Goal: Information Seeking & Learning: Find specific fact

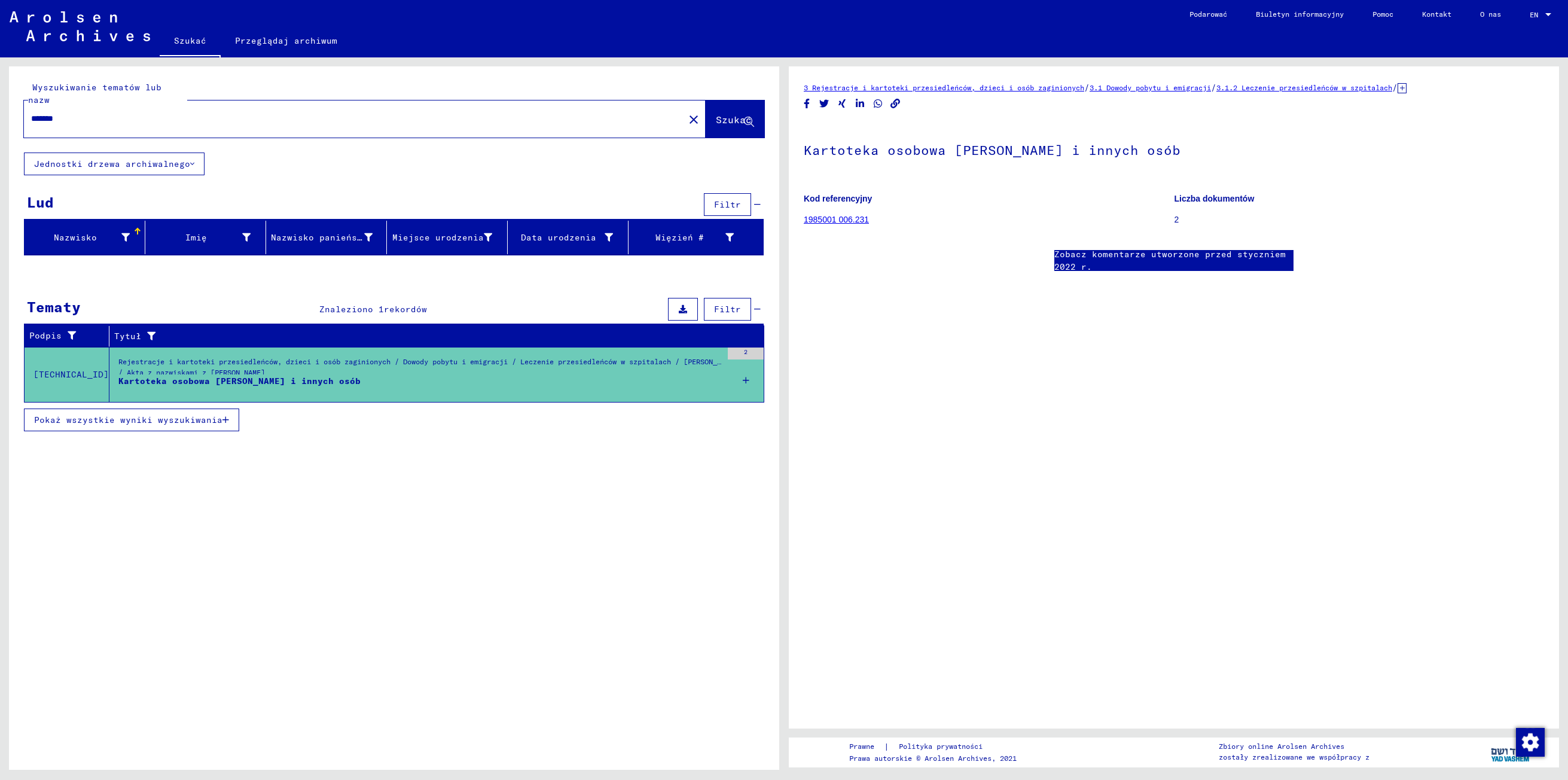
click at [74, 414] on span "Pokaż wszystkie wyniki wyszukiwania" at bounding box center [128, 420] width 188 height 11
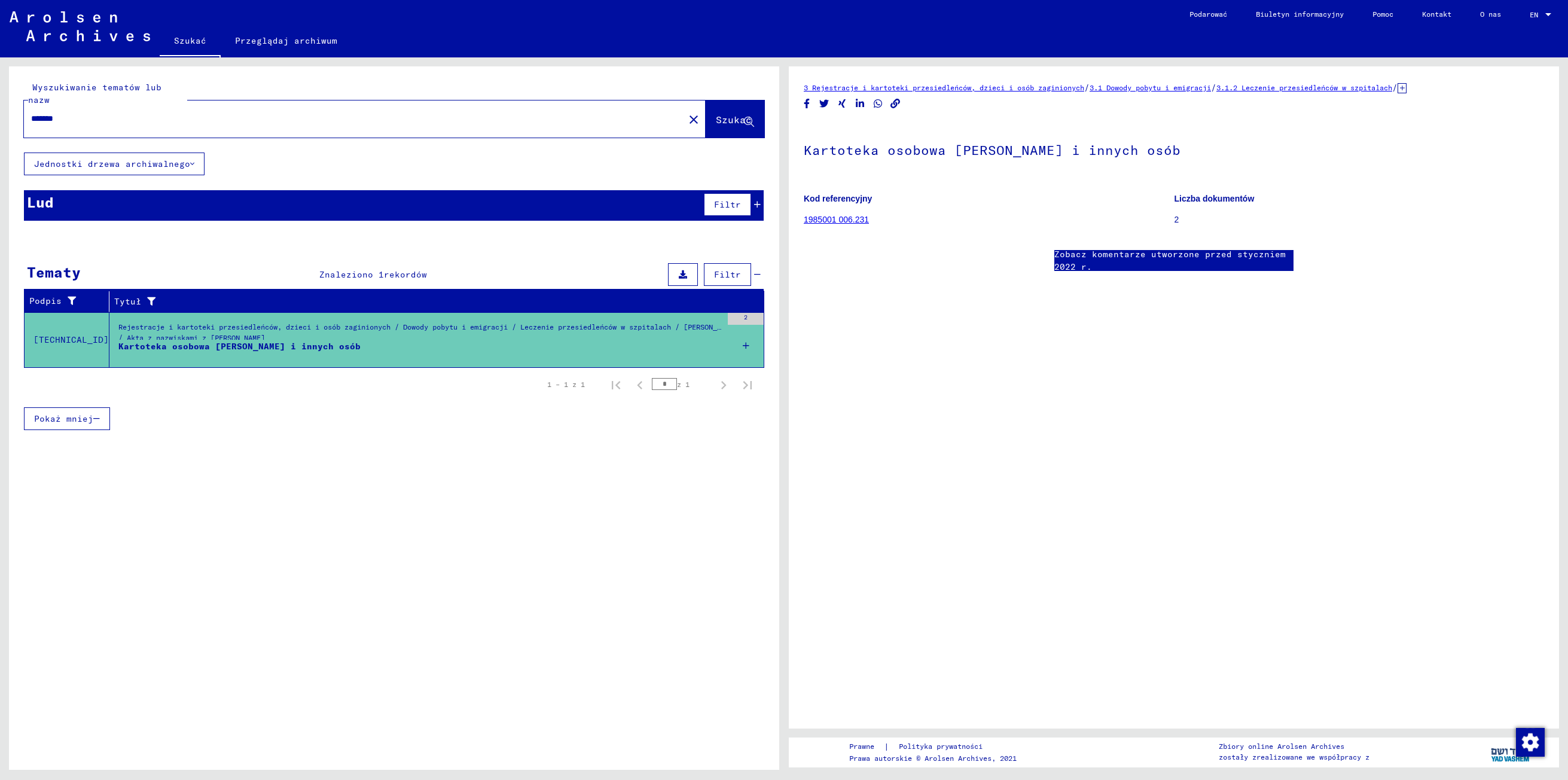
click at [84, 414] on span "Pokaż mniej" at bounding box center [64, 419] width 59 height 11
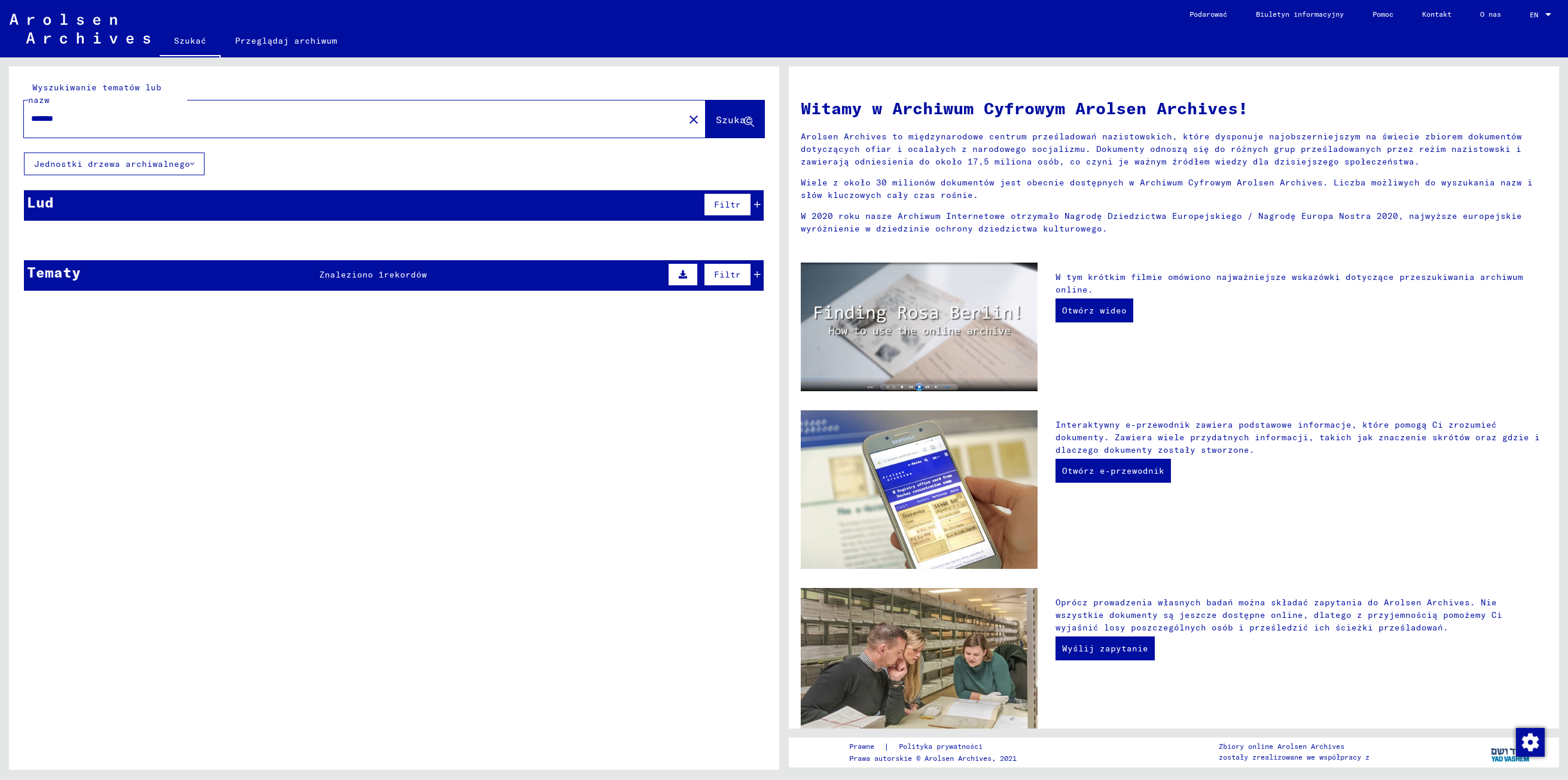
click at [71, 113] on input "*******" at bounding box center [350, 119] width 639 height 12
type input "*"
type input "**********"
click at [729, 100] on button "Szukać" at bounding box center [734, 119] width 58 height 37
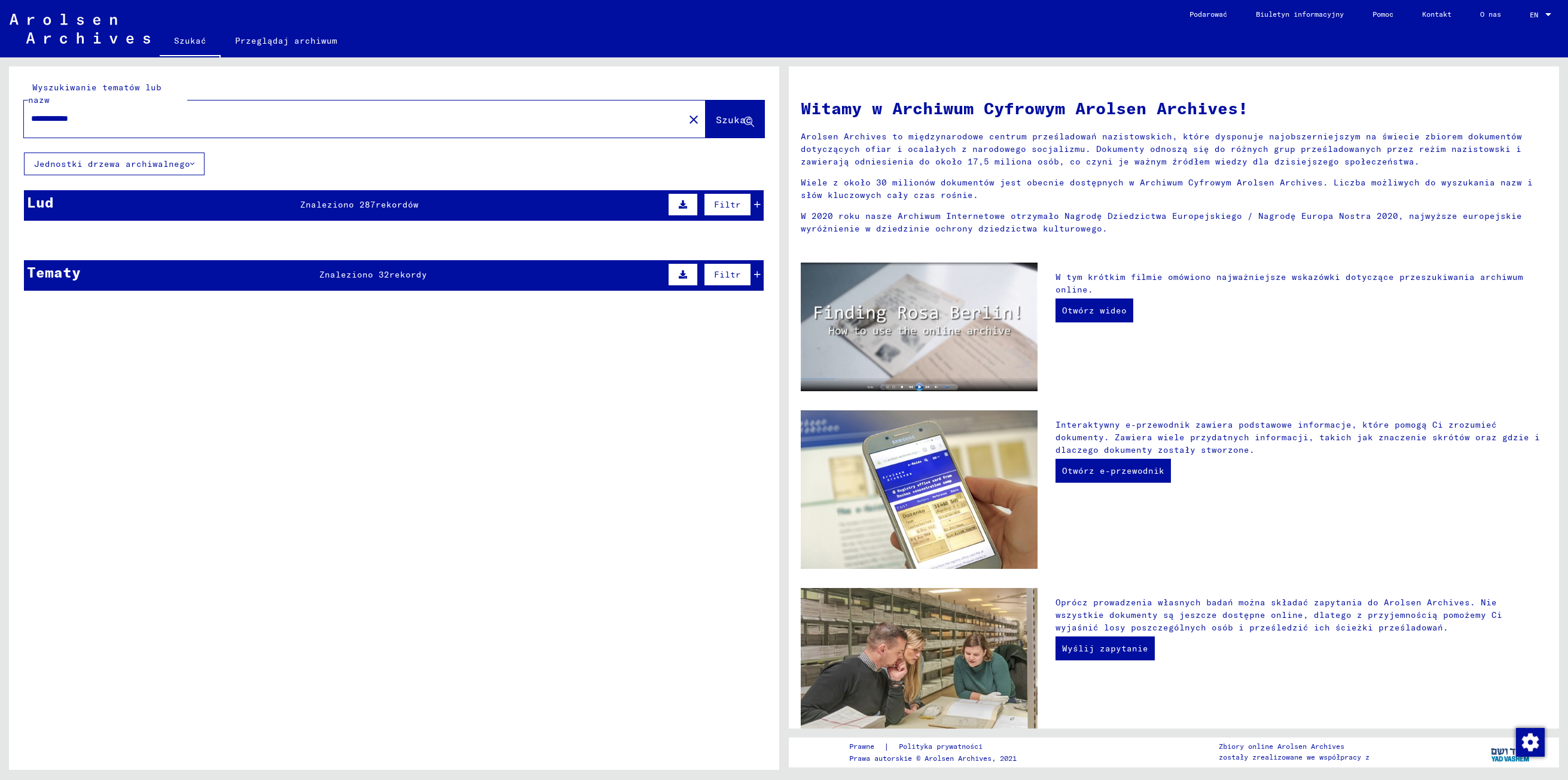
click at [55, 190] on div "Lud Znaleziono 287 rekordów Filtr" at bounding box center [394, 205] width 740 height 30
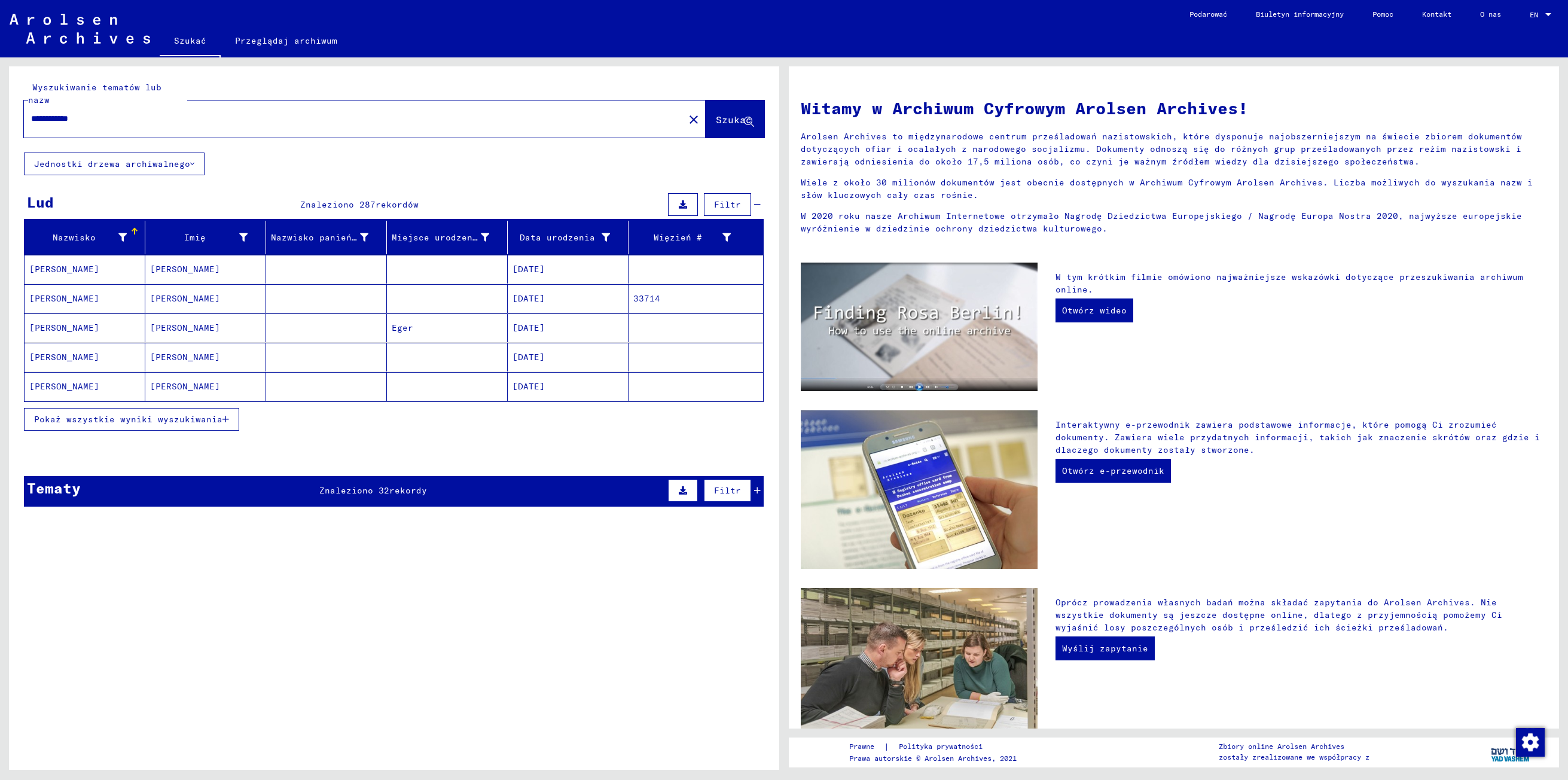
click at [198, 414] on span "Pokaż wszystkie wyniki wyszukiwania" at bounding box center [128, 420] width 188 height 11
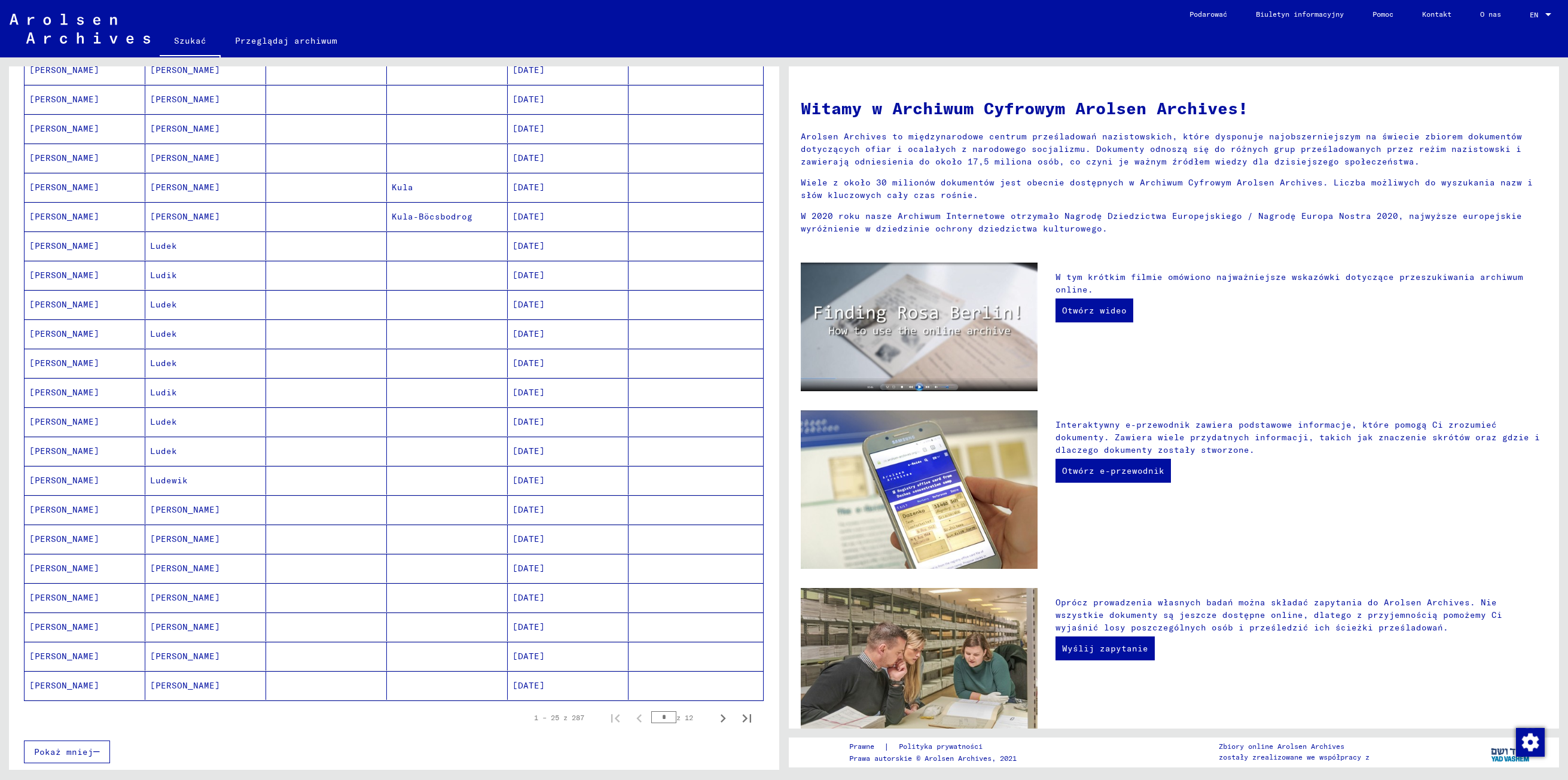
scroll to position [335, 0]
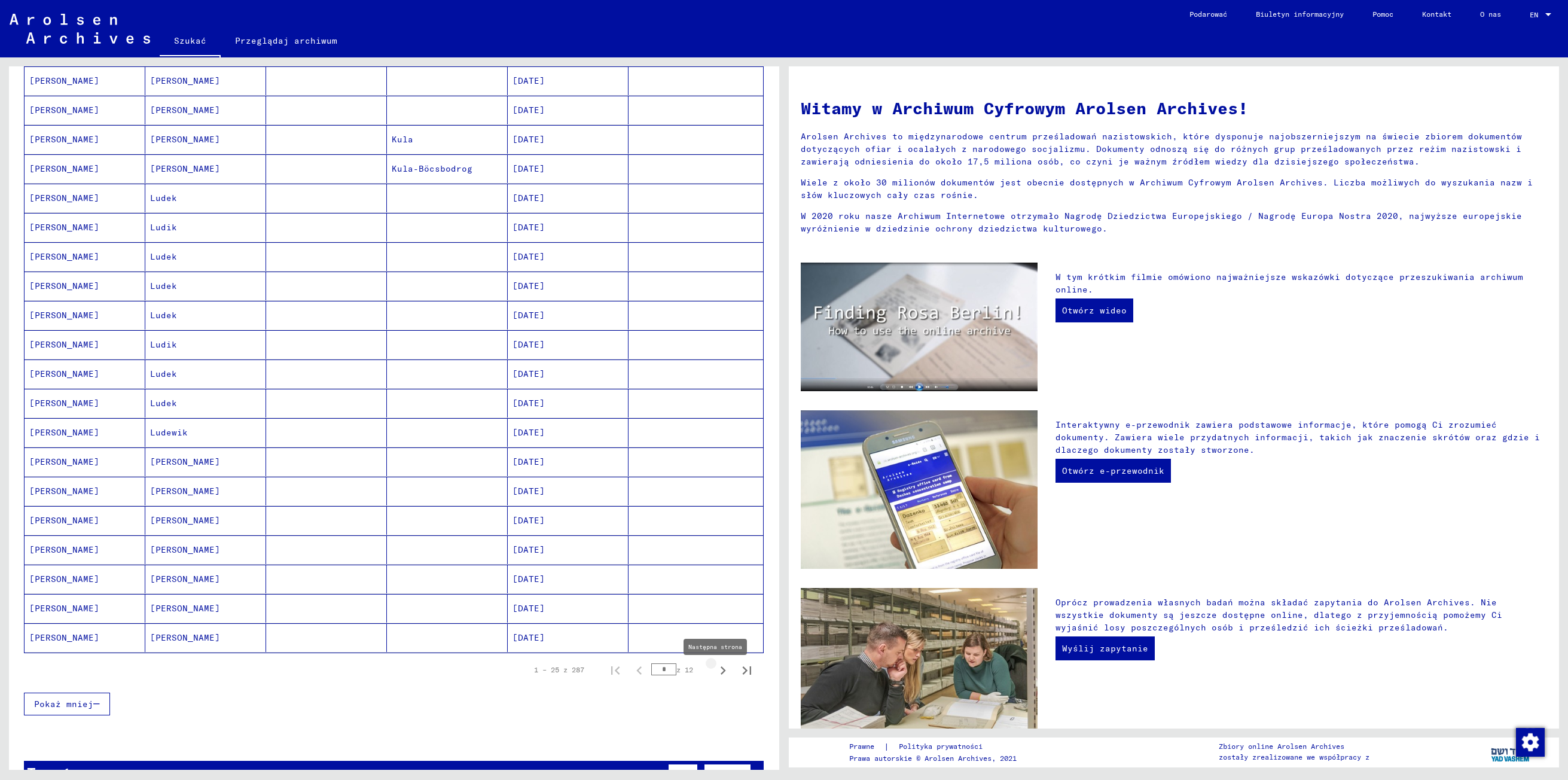
click at [715, 670] on icon "Następna strona" at bounding box center [723, 671] width 16 height 16
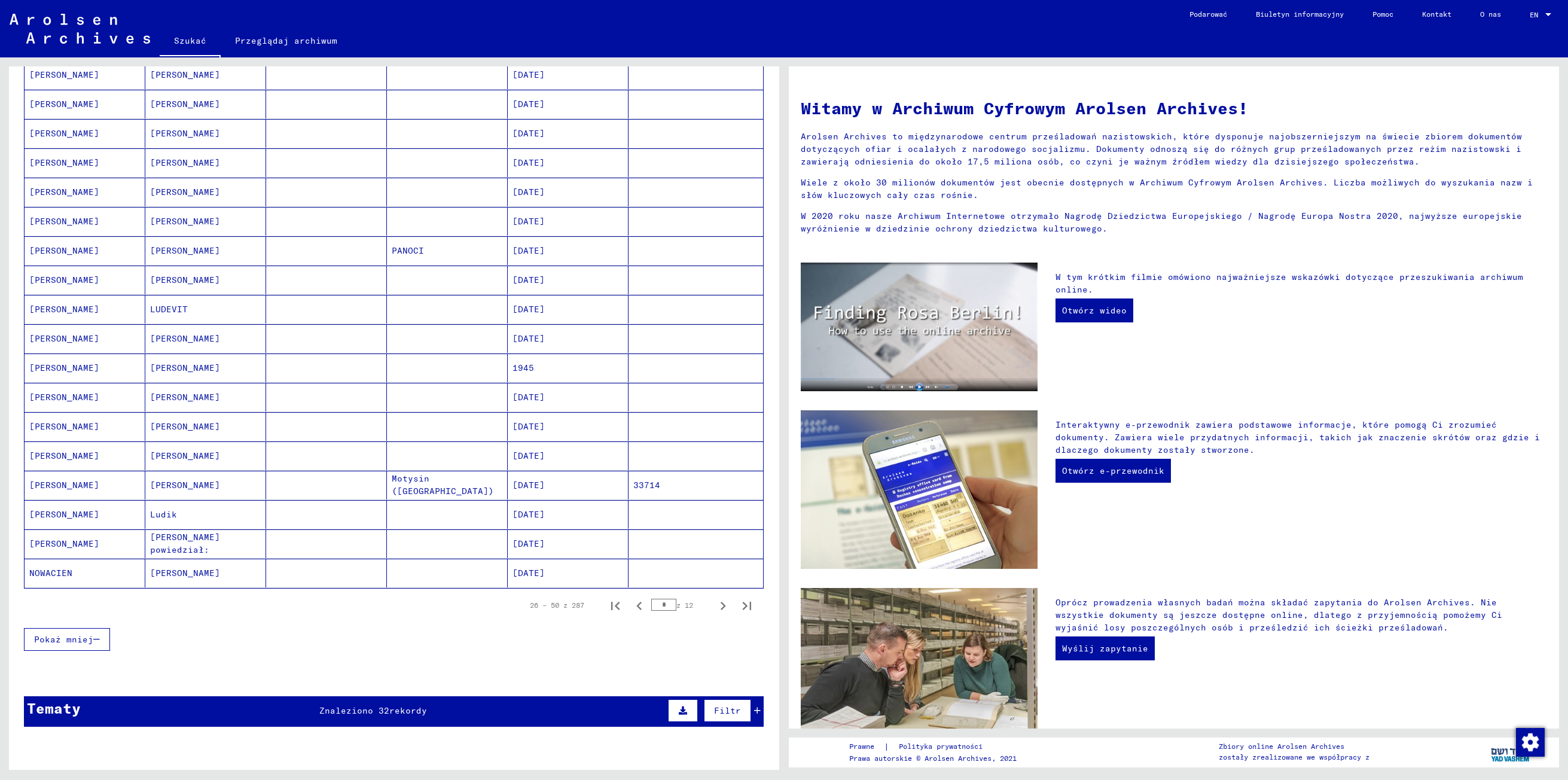
scroll to position [405, 0]
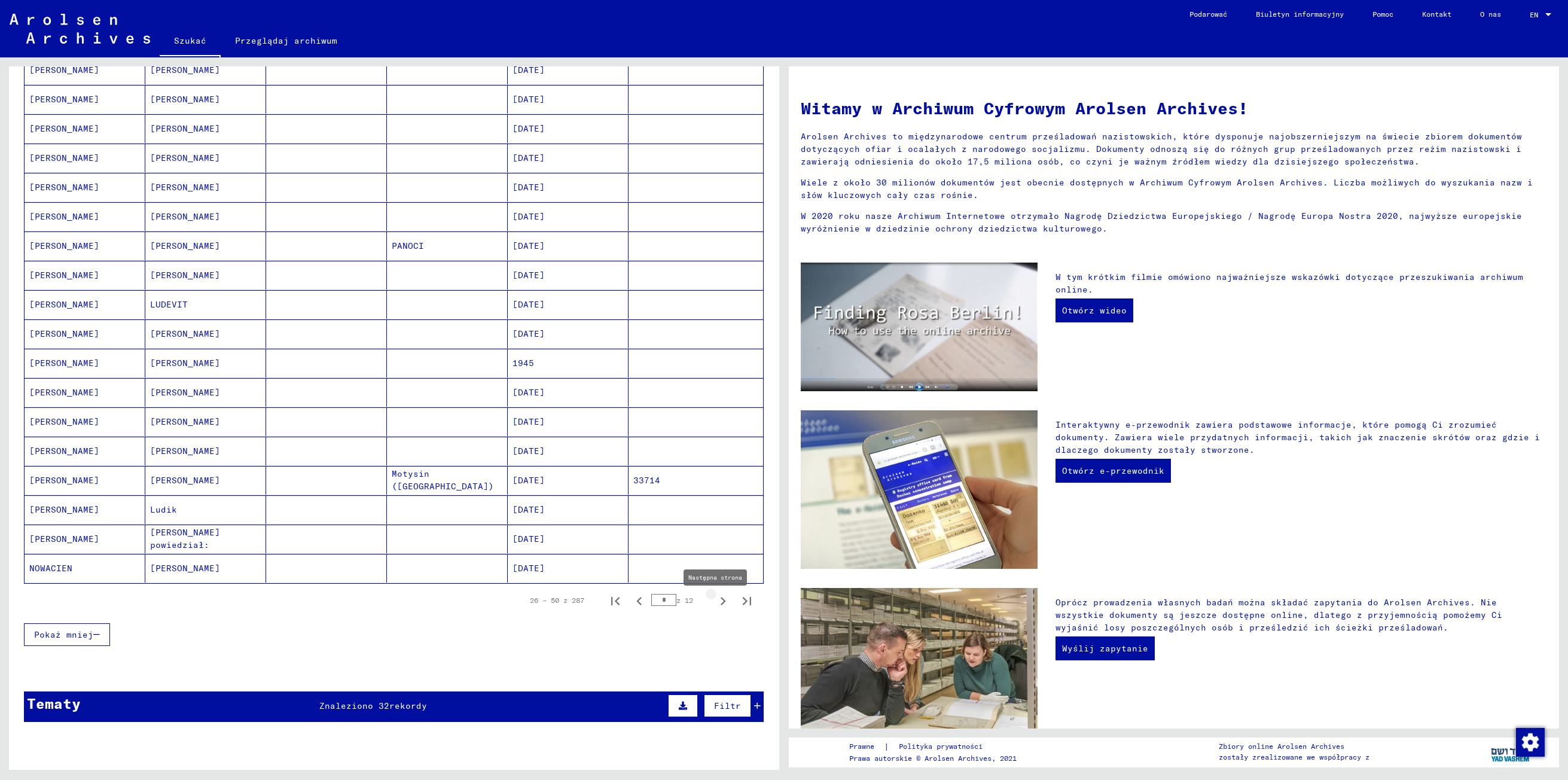
click at [715, 607] on icon "Następna strona" at bounding box center [723, 601] width 16 height 16
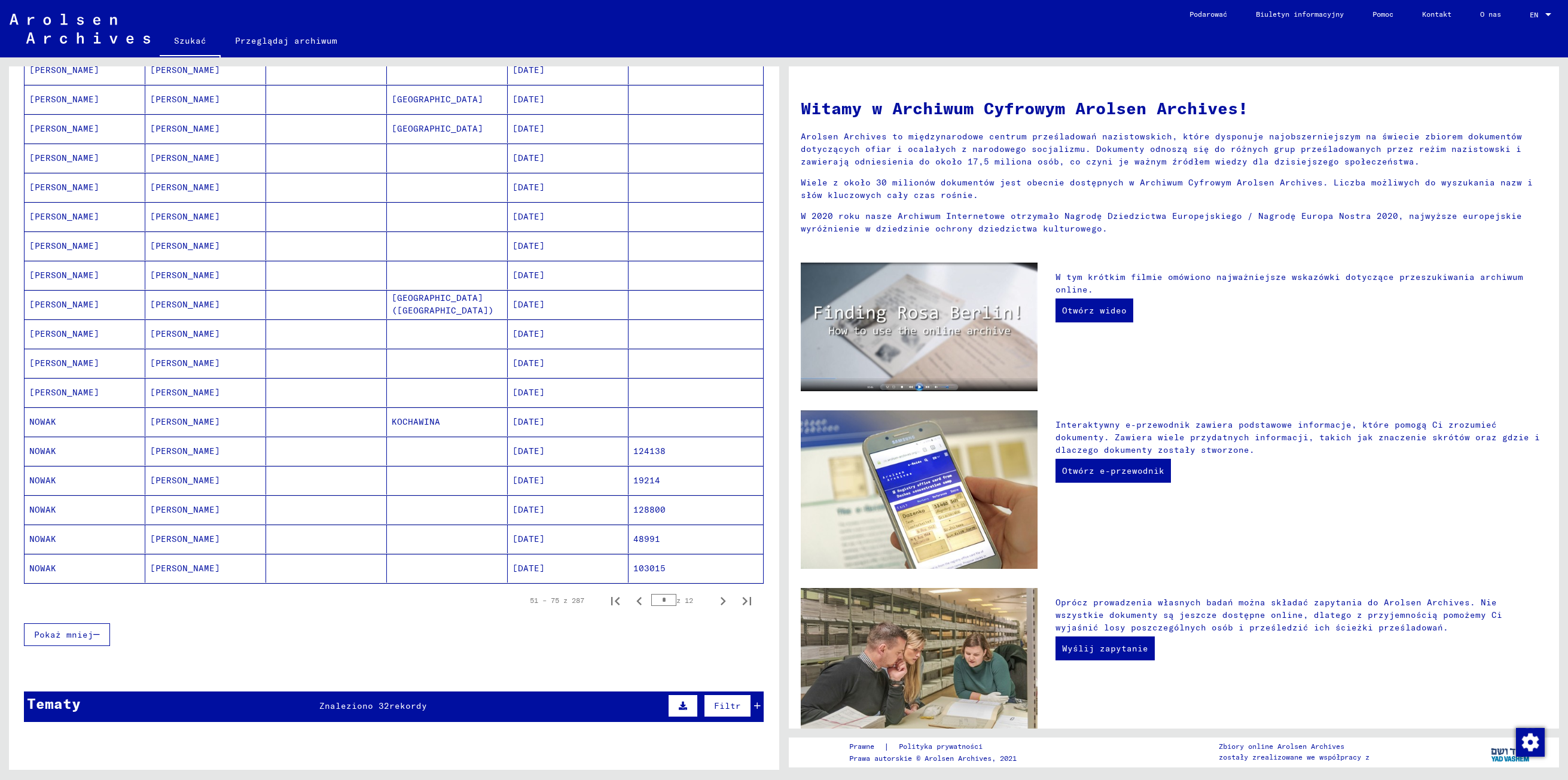
click at [58, 449] on mat-cell "NOWAK" at bounding box center [85, 452] width 121 height 29
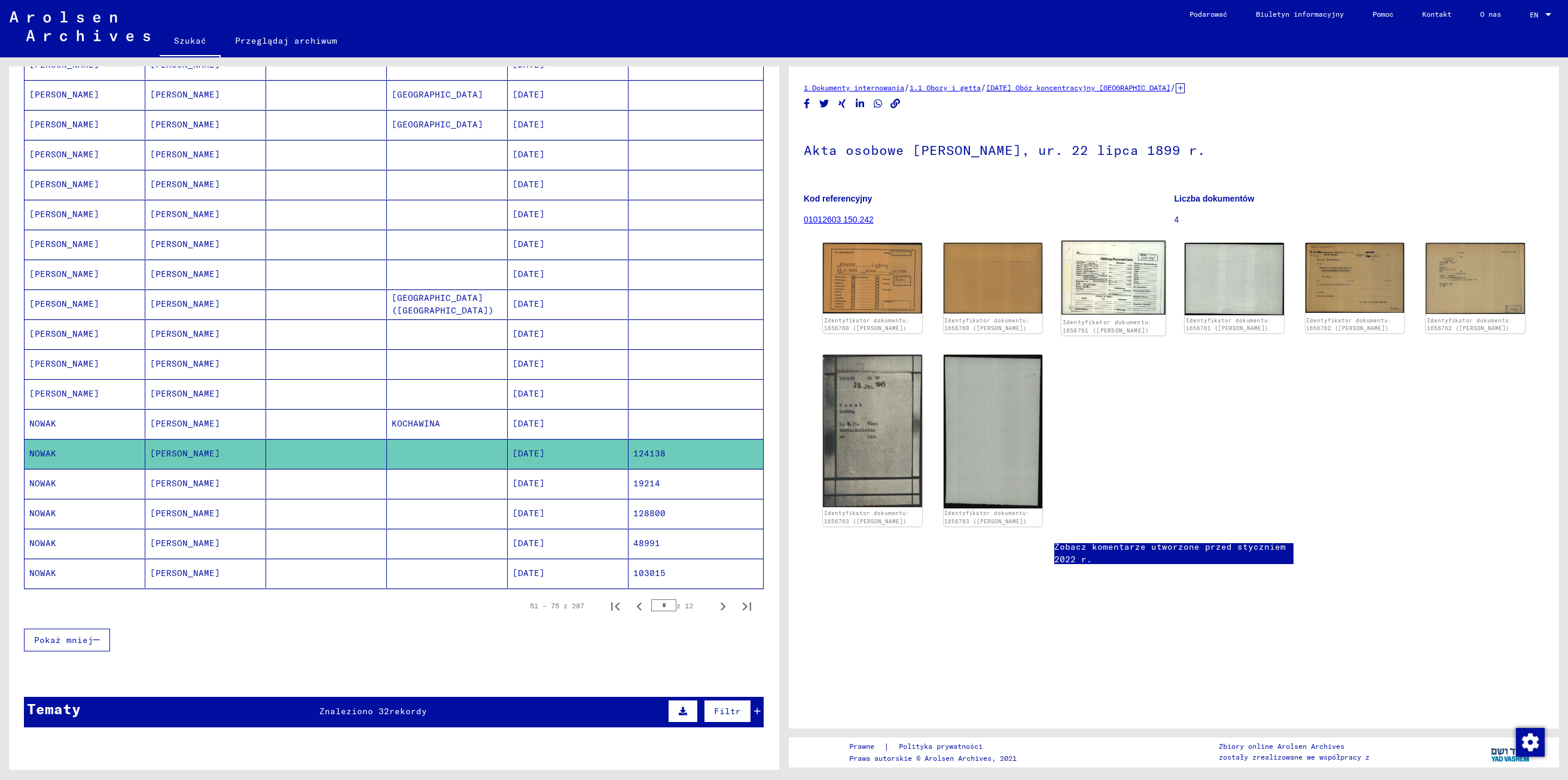
click at [1121, 294] on img at bounding box center [1114, 278] width 104 height 74
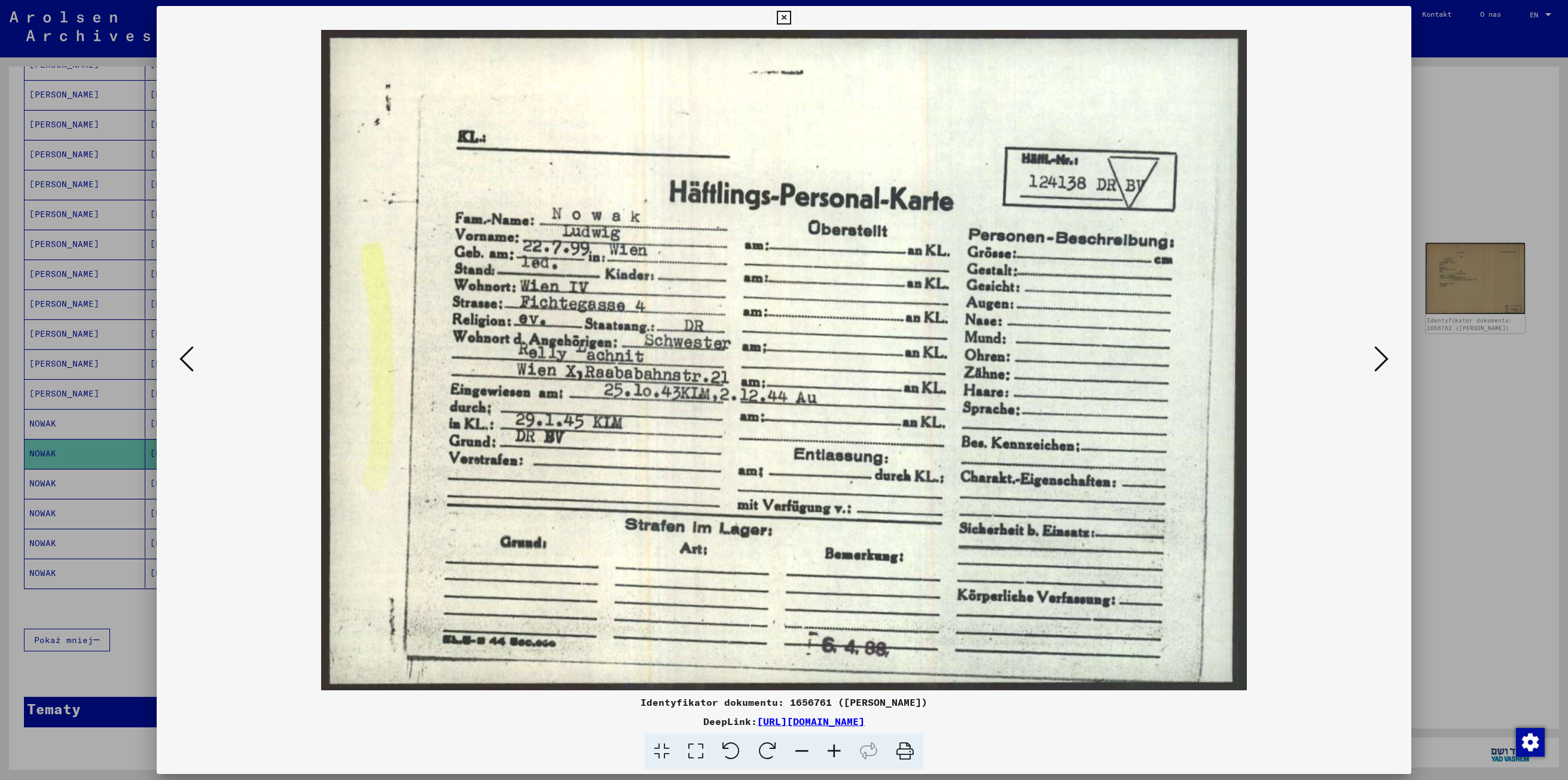
click at [1378, 365] on icon at bounding box center [1381, 359] width 14 height 29
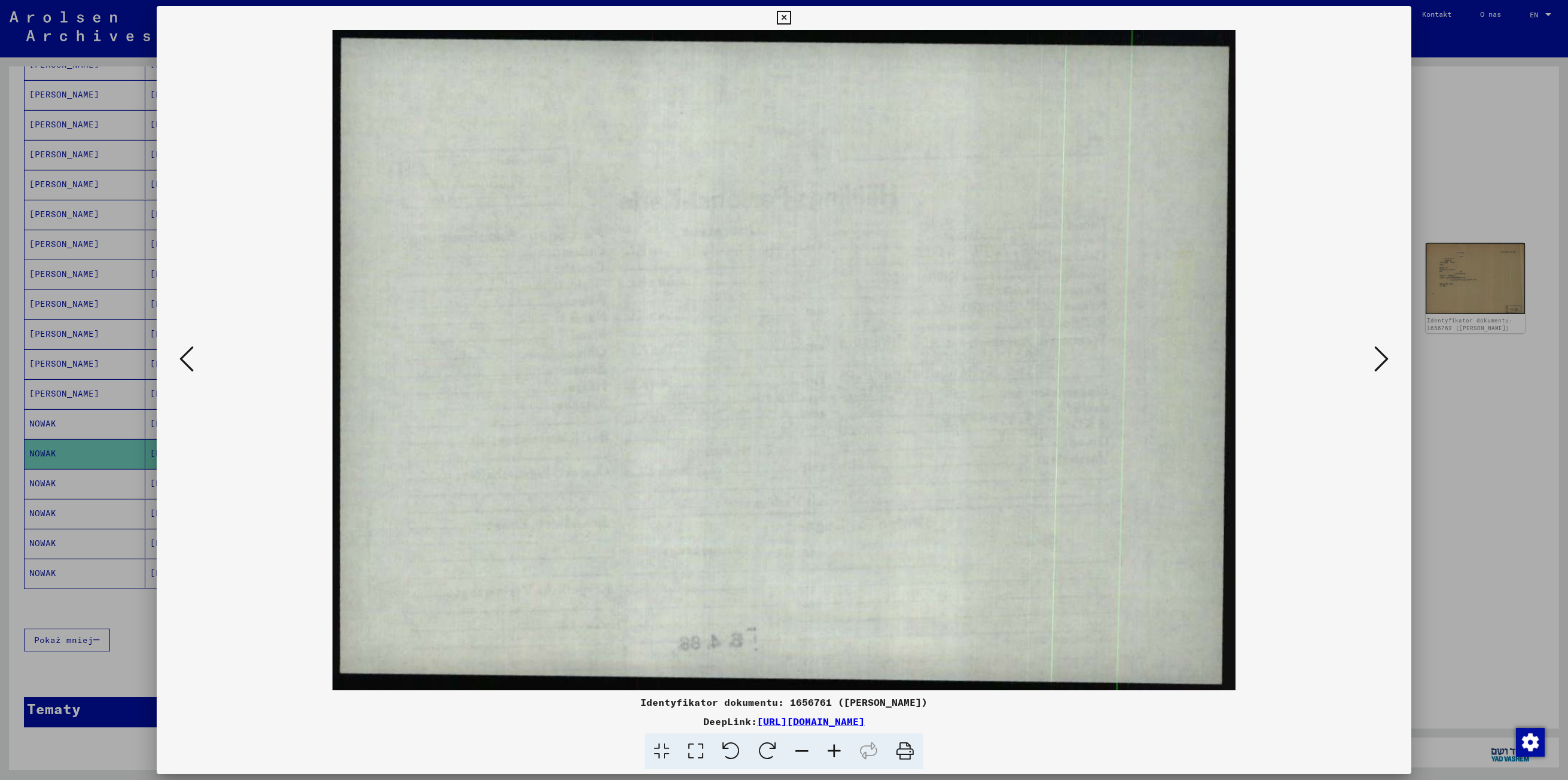
click at [1380, 352] on icon at bounding box center [1381, 359] width 14 height 29
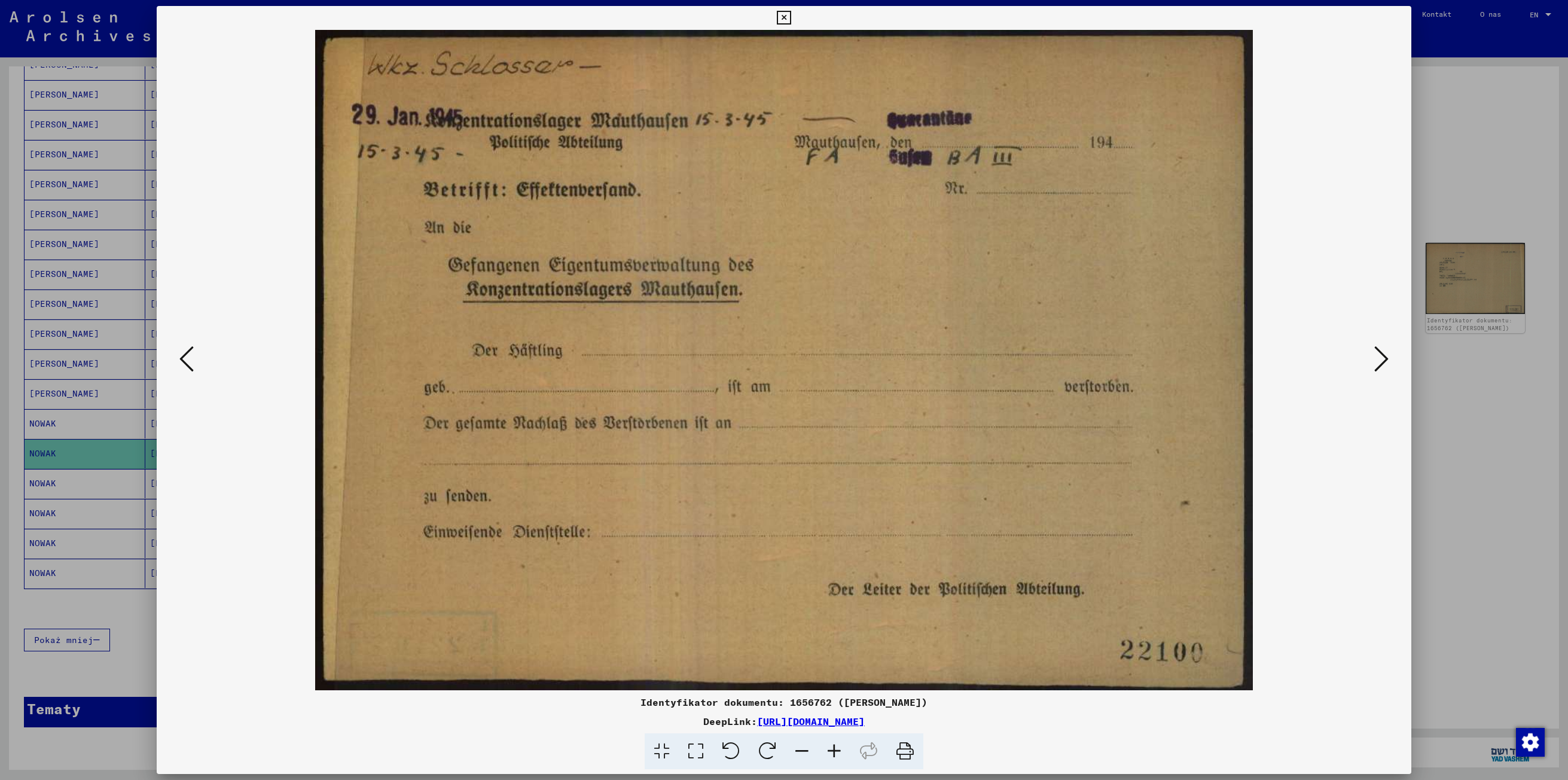
click at [1380, 352] on icon at bounding box center [1381, 359] width 14 height 29
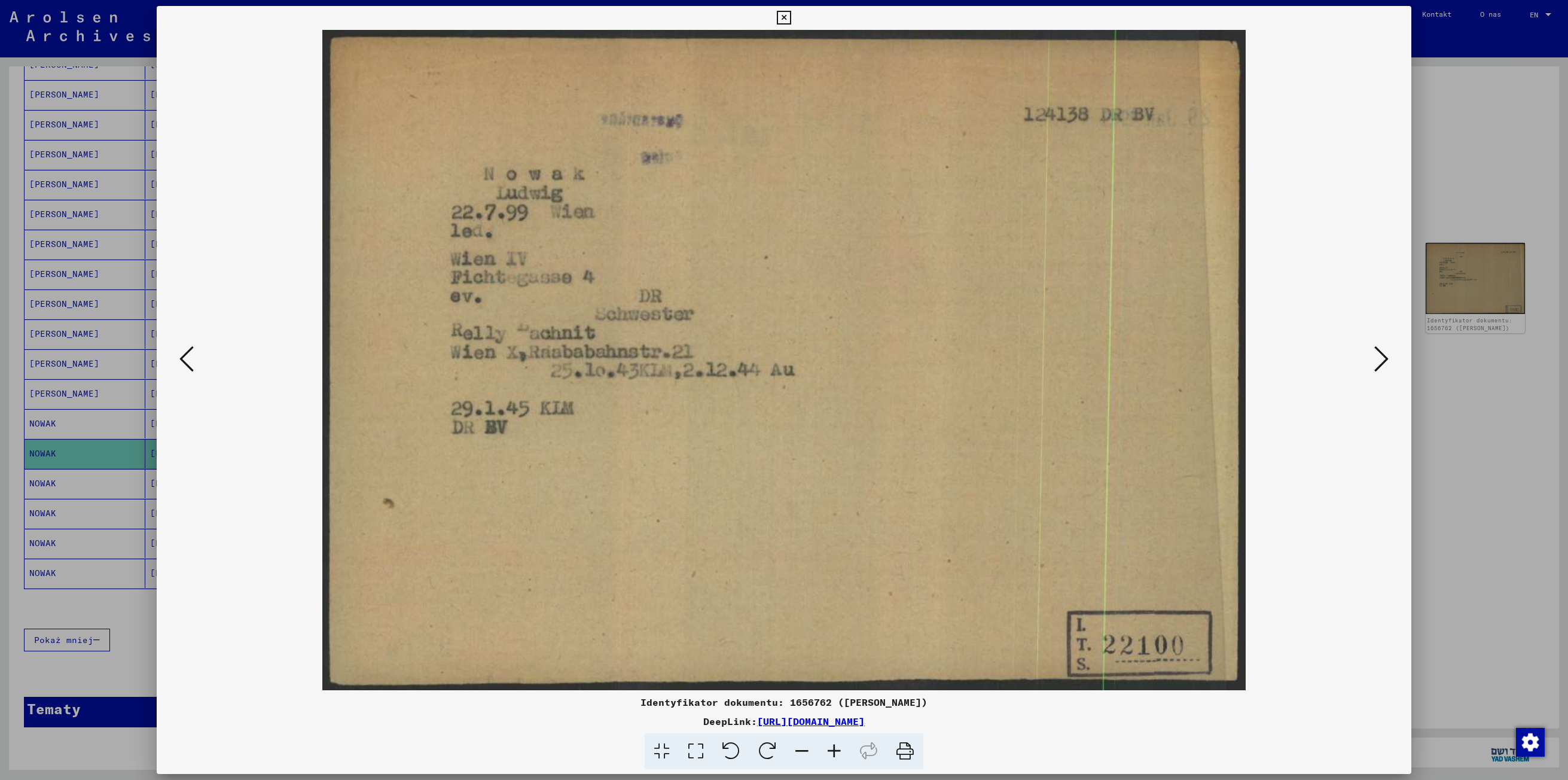
click at [1380, 352] on icon at bounding box center [1381, 359] width 14 height 29
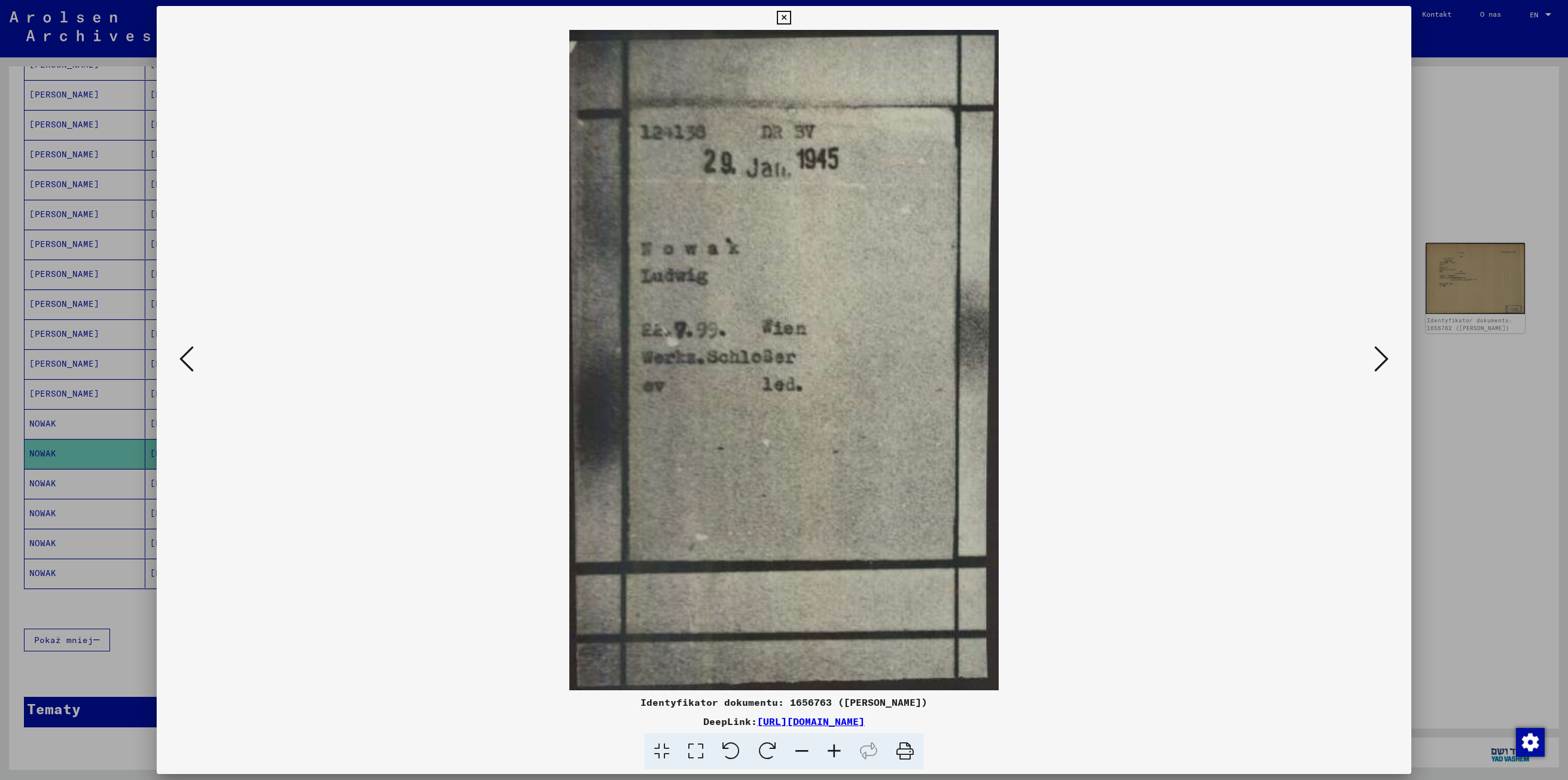
click at [1380, 352] on icon at bounding box center [1381, 359] width 14 height 29
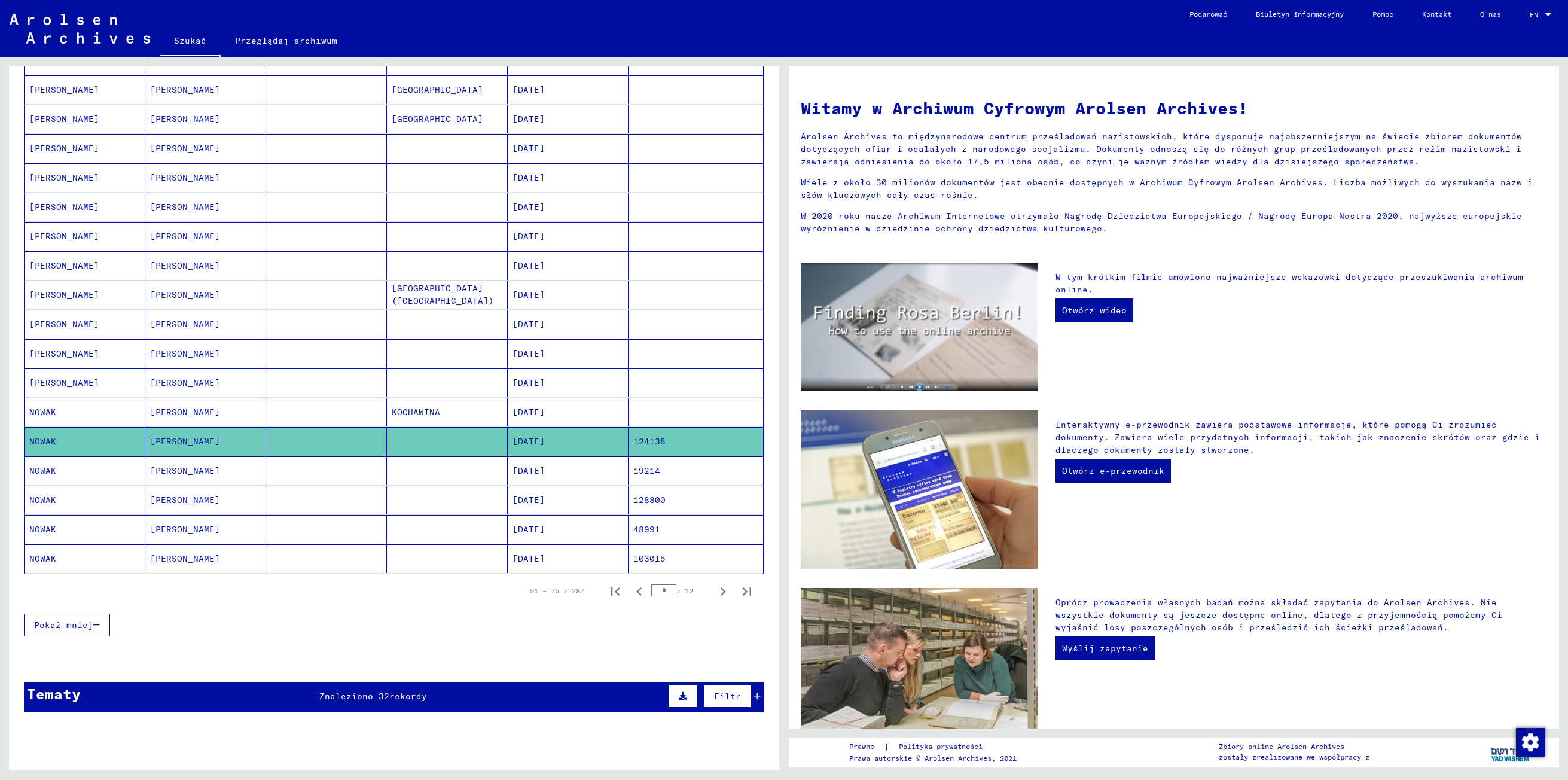
scroll to position [405, 0]
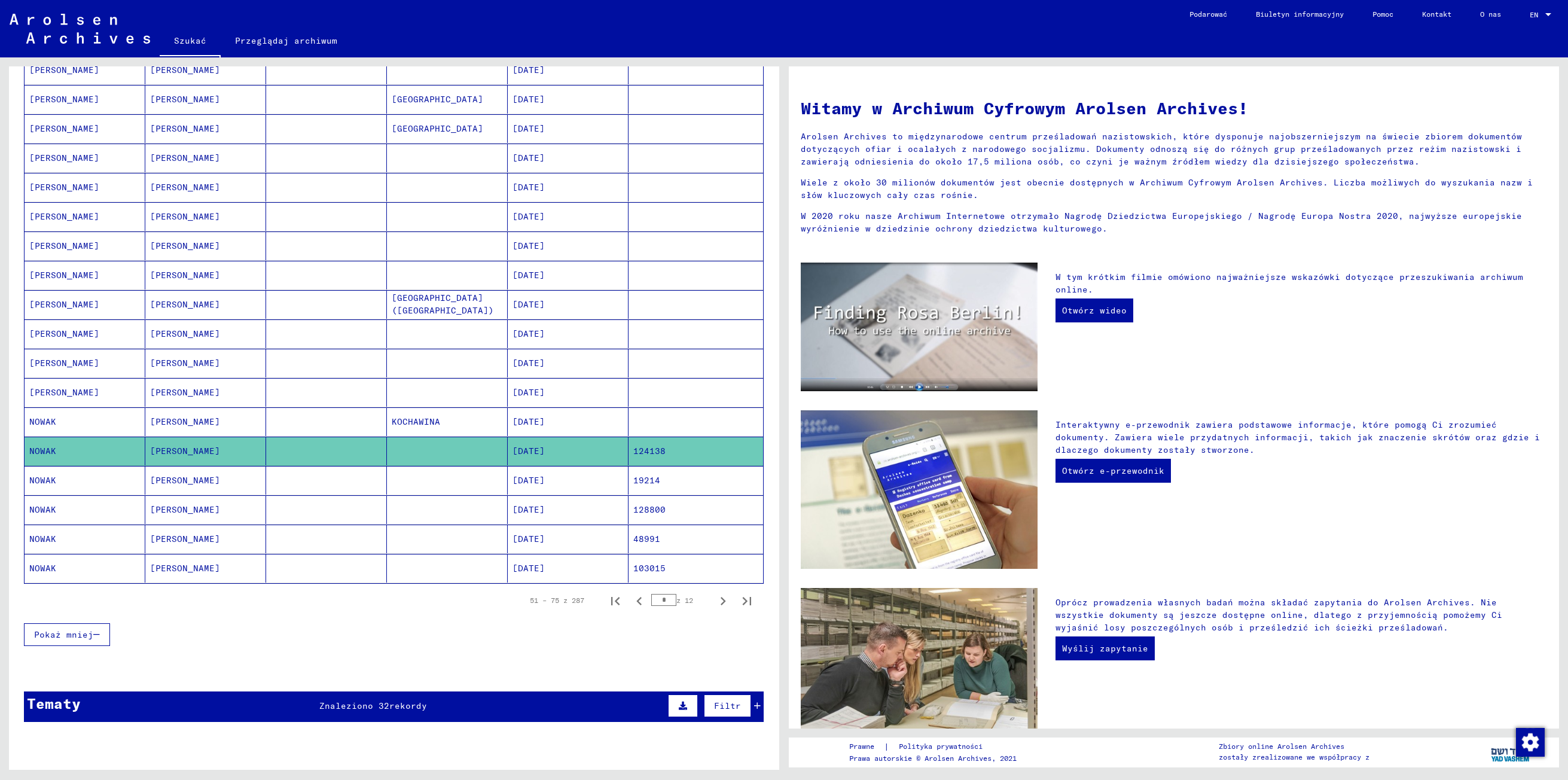
click at [81, 573] on mat-cell "NOWAK" at bounding box center [85, 568] width 121 height 29
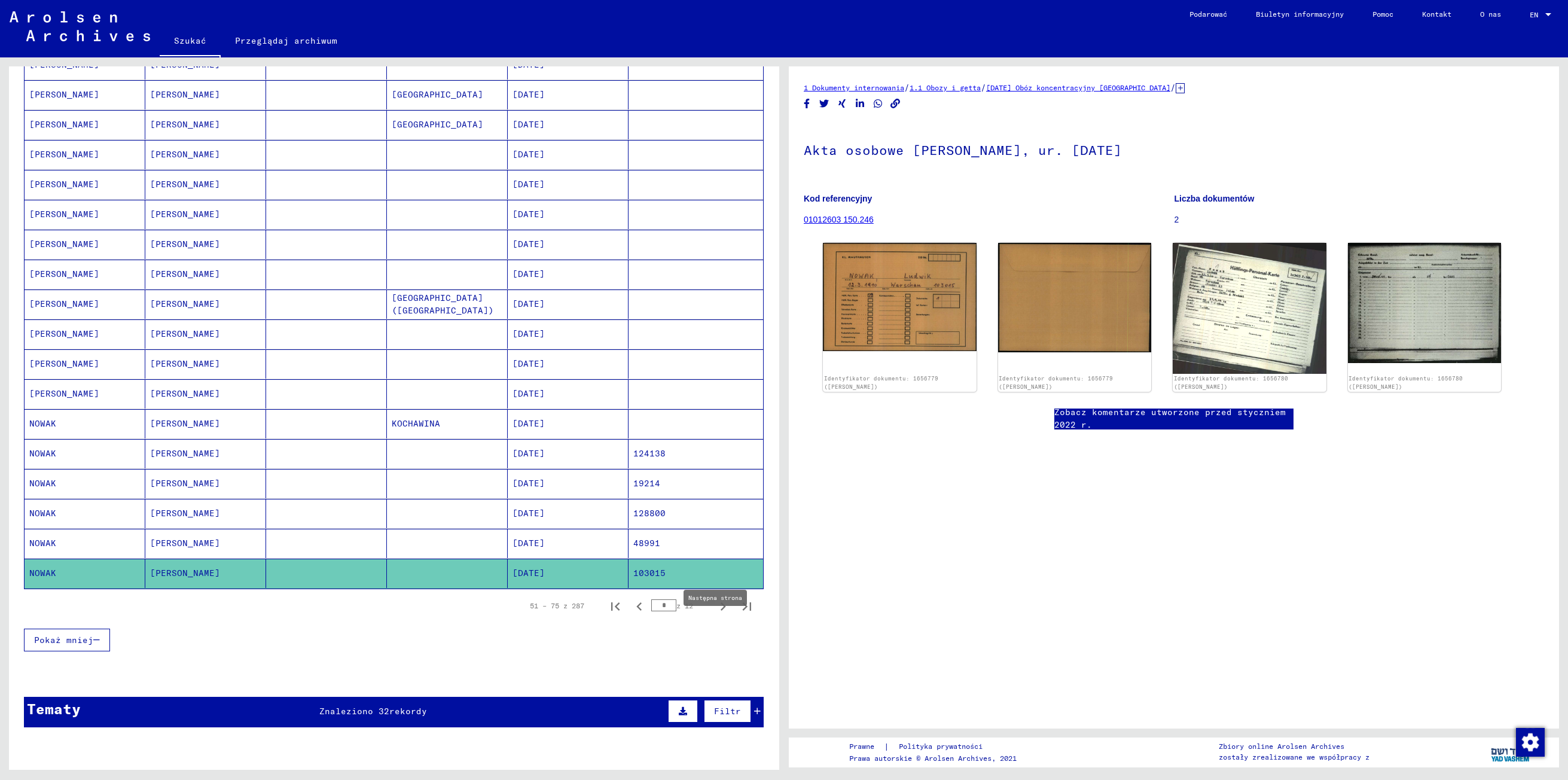
click at [715, 615] on icon "Następna strona" at bounding box center [723, 607] width 16 height 16
type input "*"
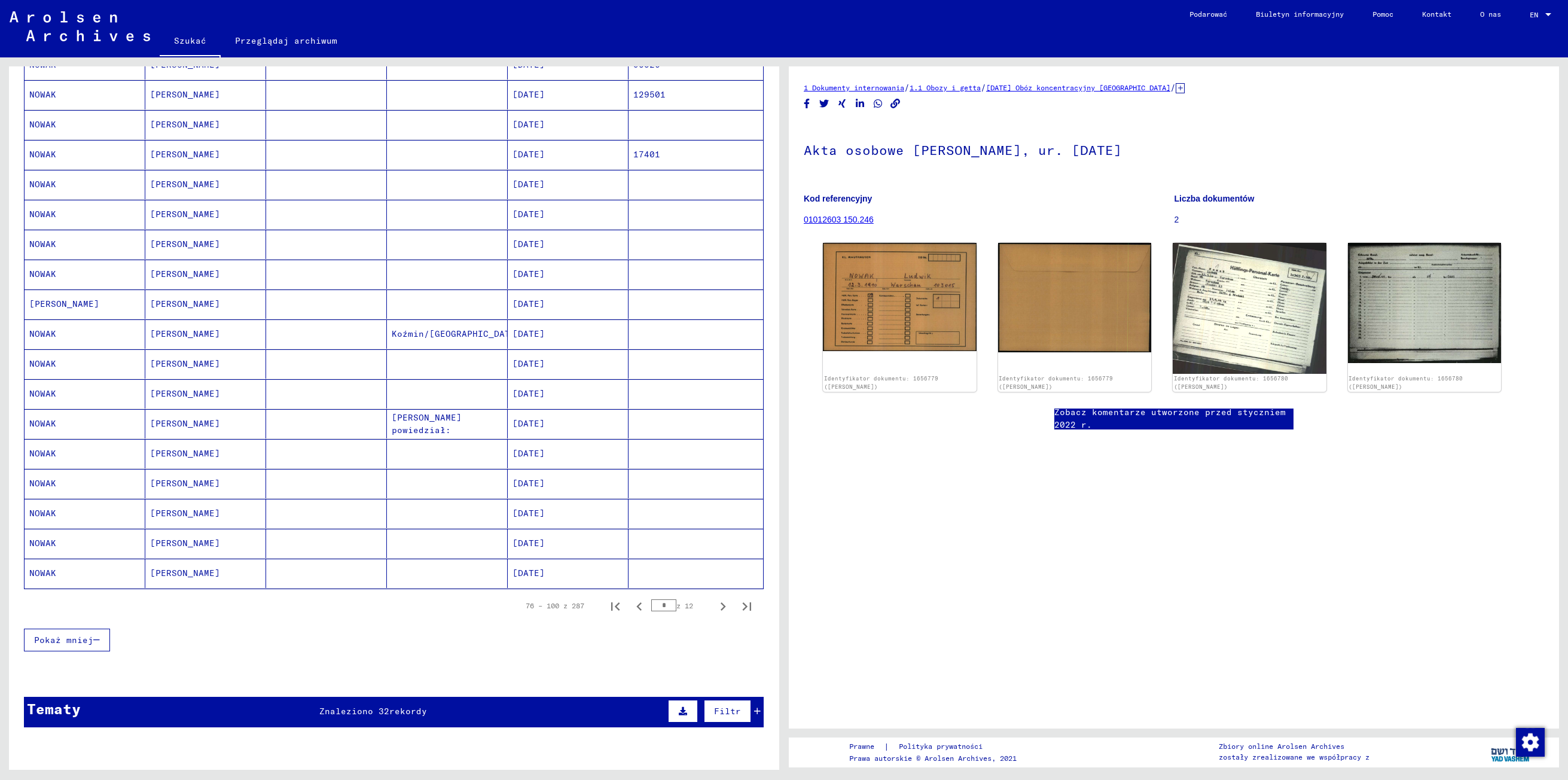
click at [158, 280] on mat-cell "[PERSON_NAME]" at bounding box center [206, 274] width 121 height 30
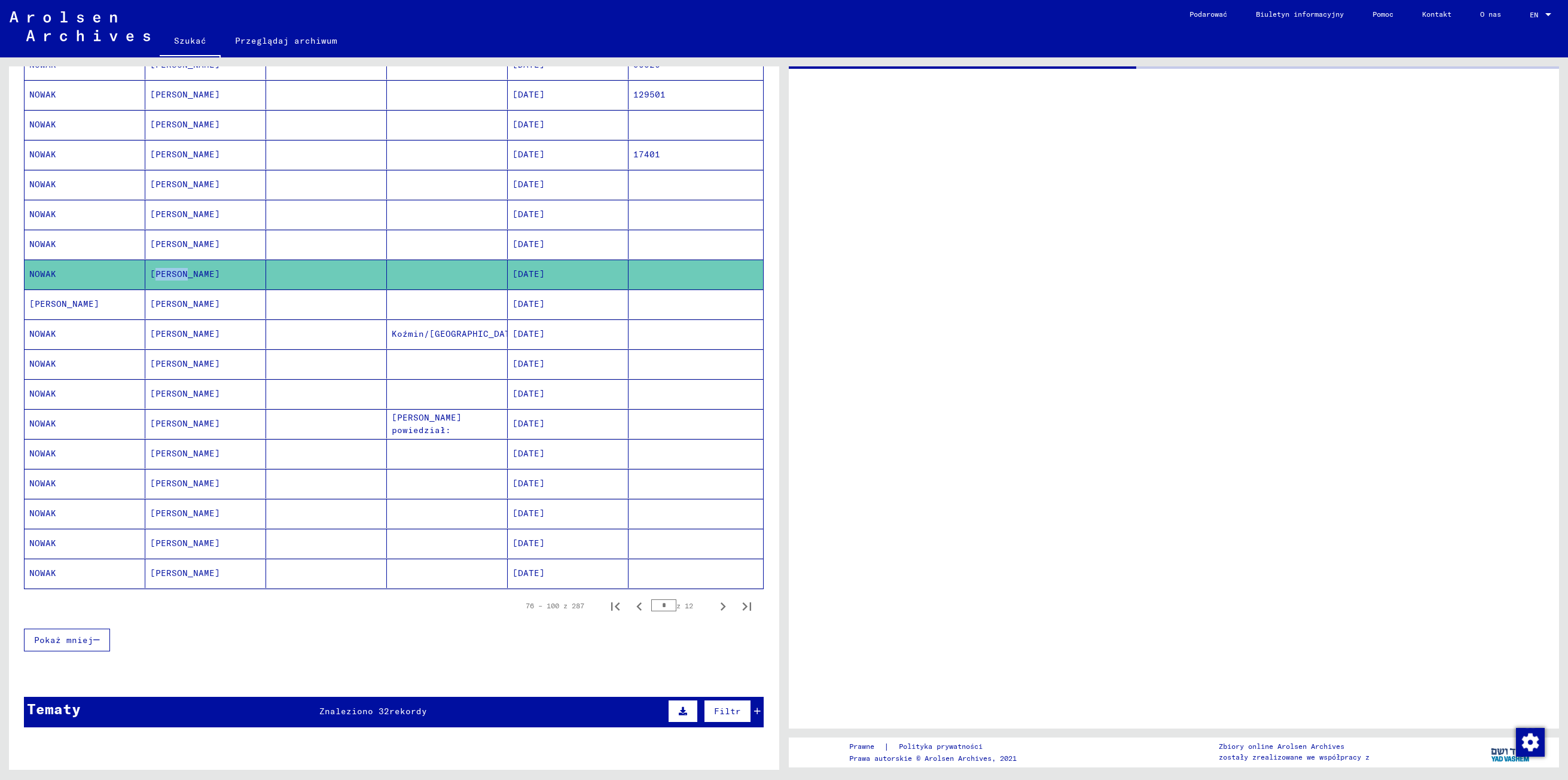
click at [158, 280] on mat-cell "[PERSON_NAME]" at bounding box center [206, 274] width 121 height 30
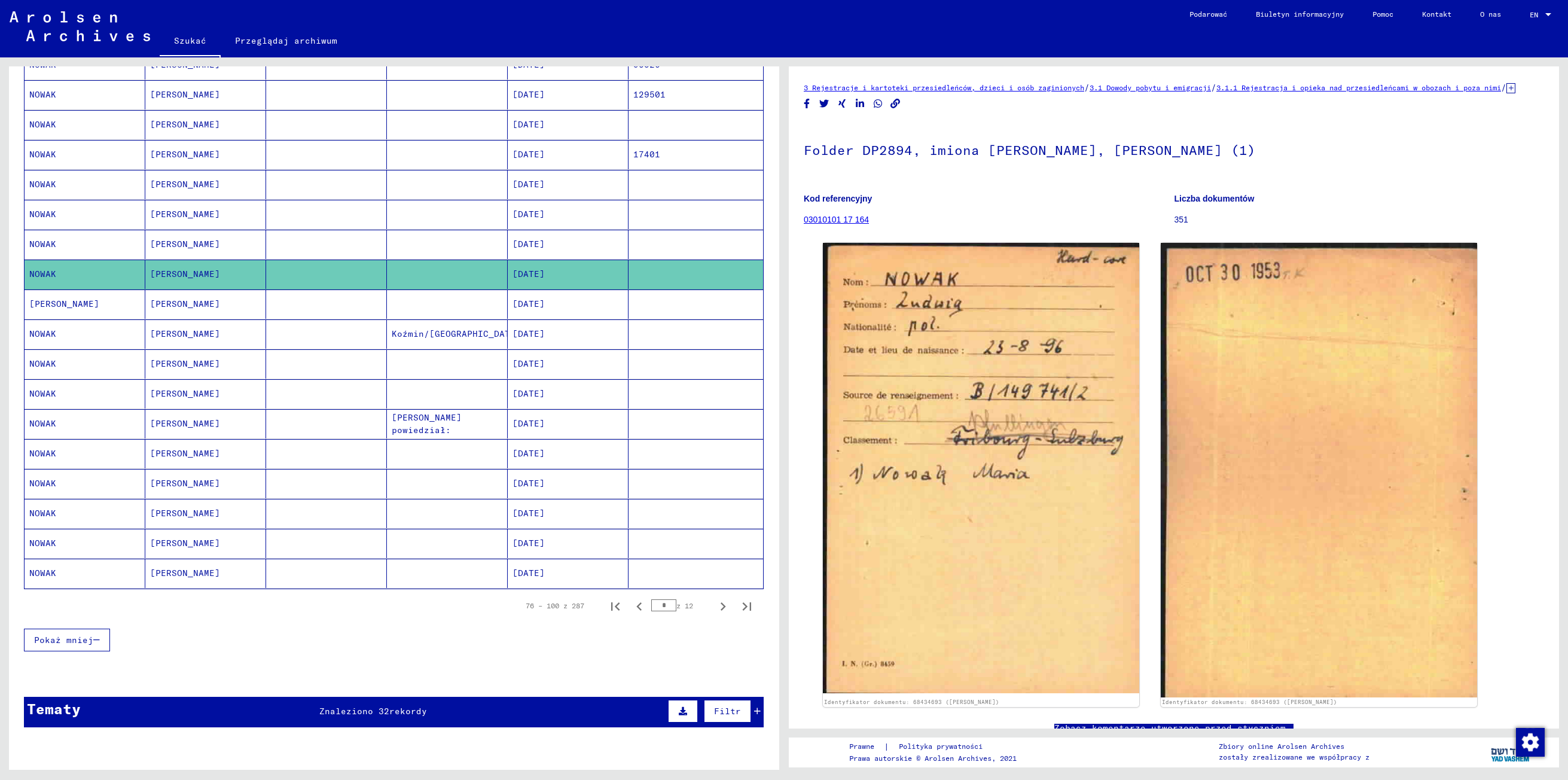
click at [163, 337] on mat-cell "[PERSON_NAME]" at bounding box center [206, 334] width 121 height 30
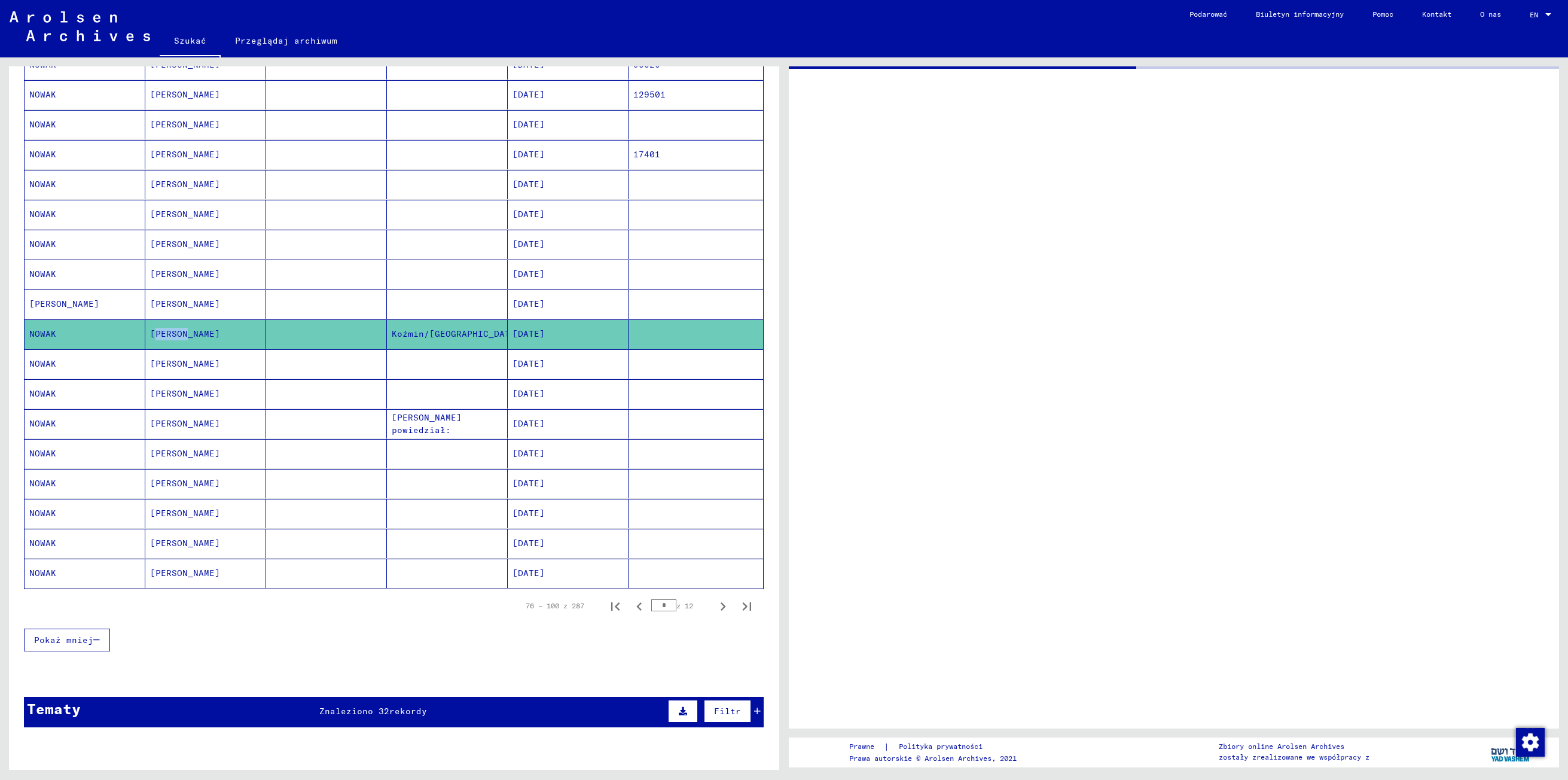
click at [163, 337] on mat-cell "[PERSON_NAME]" at bounding box center [206, 334] width 121 height 30
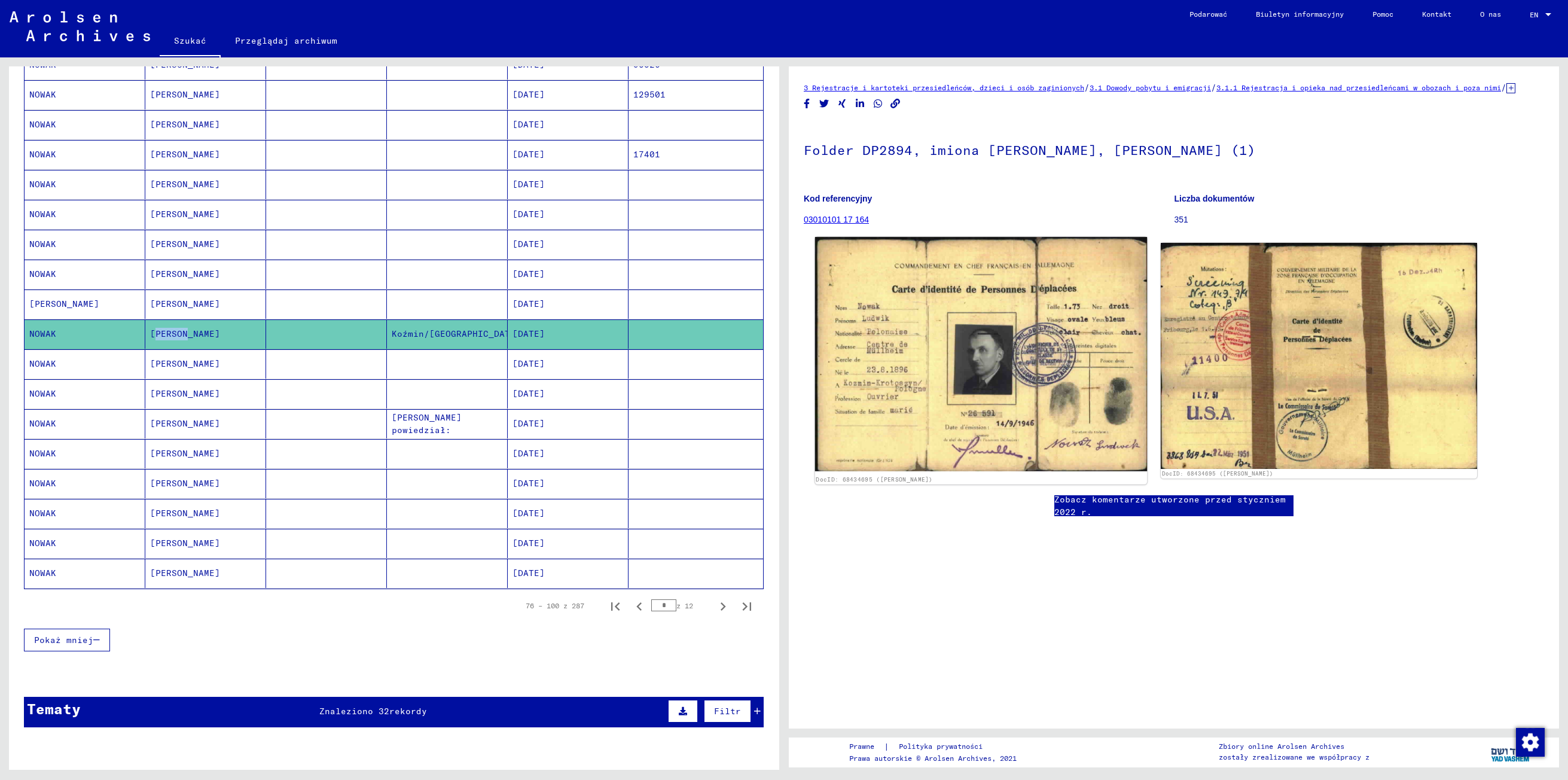
click at [977, 426] on img at bounding box center [981, 354] width 332 height 234
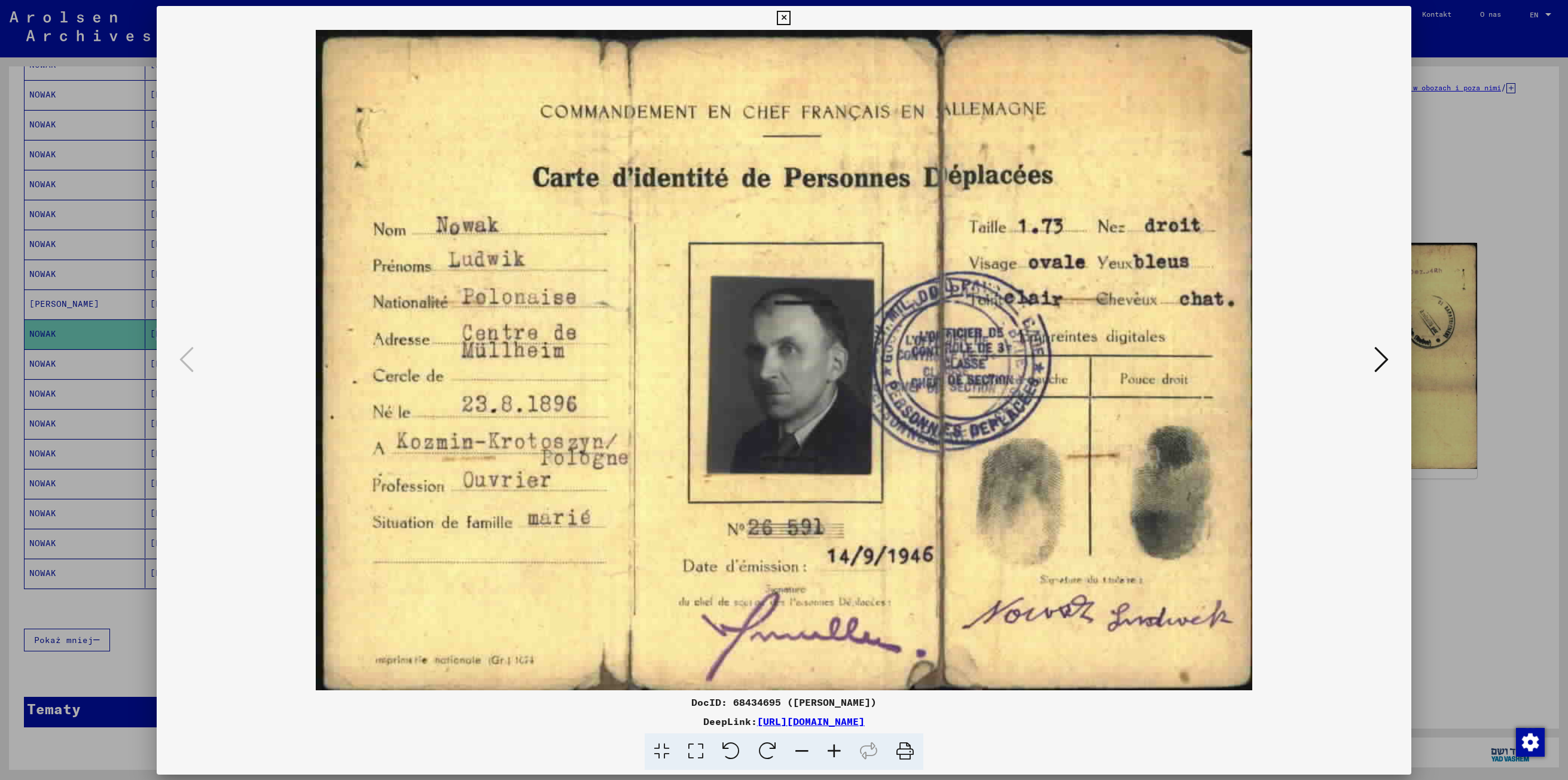
click at [977, 426] on img at bounding box center [784, 360] width 1173 height 660
